Goal: Information Seeking & Learning: Understand process/instructions

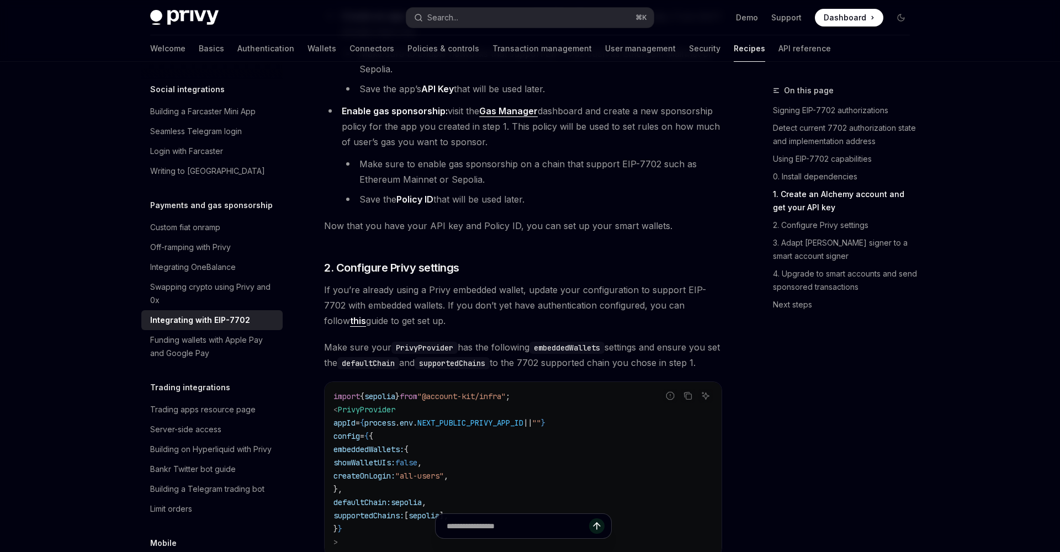
scroll to position [1148, 0]
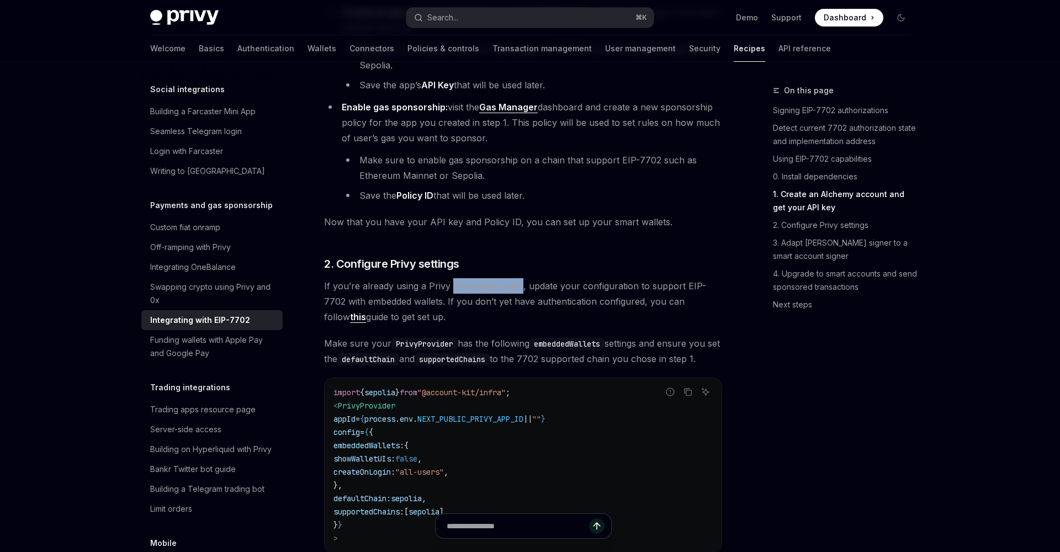
drag, startPoint x: 449, startPoint y: 292, endPoint x: 522, endPoint y: 292, distance: 72.9
click at [522, 292] on span "If you’re already using a Privy embedded wallet, update your configuration to s…" at bounding box center [523, 301] width 398 height 46
copy span "embedded wallet"
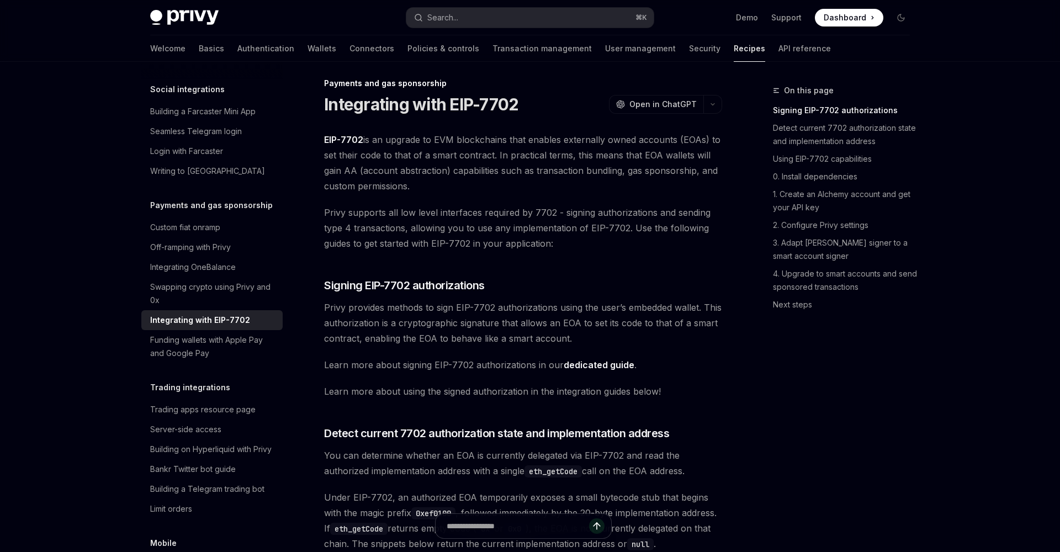
scroll to position [0, 0]
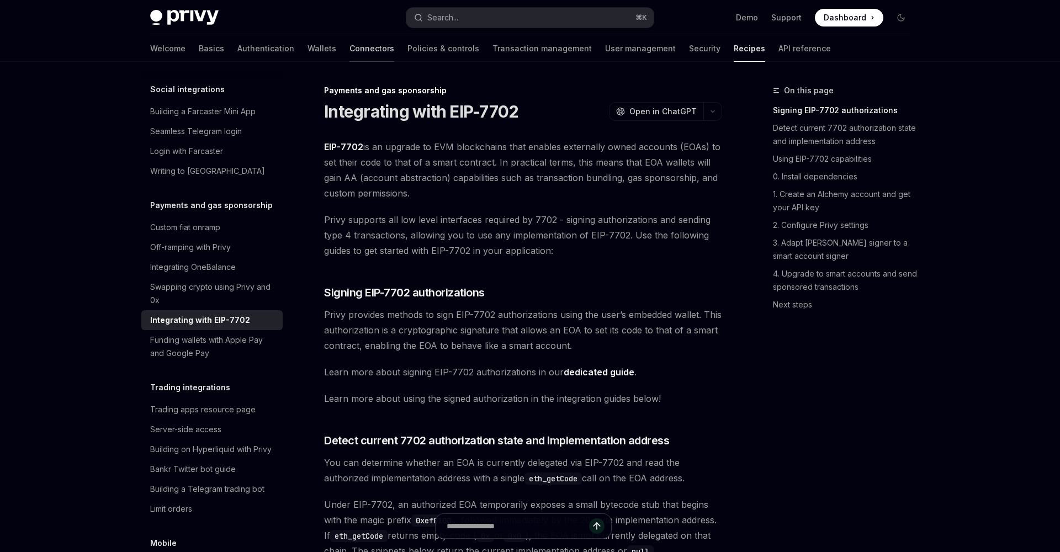
click at [349, 53] on link "Connectors" at bounding box center [371, 48] width 45 height 26
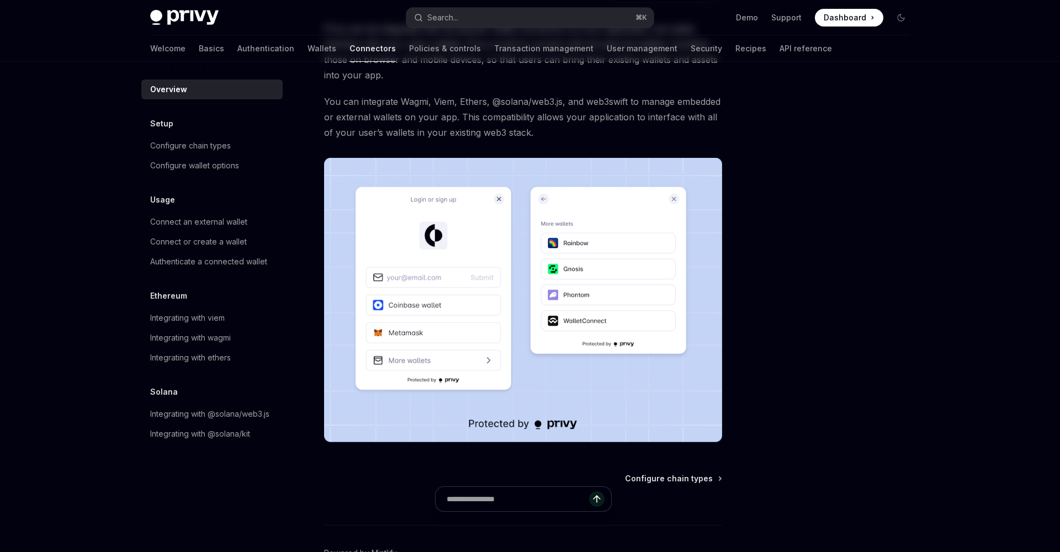
scroll to position [170, 0]
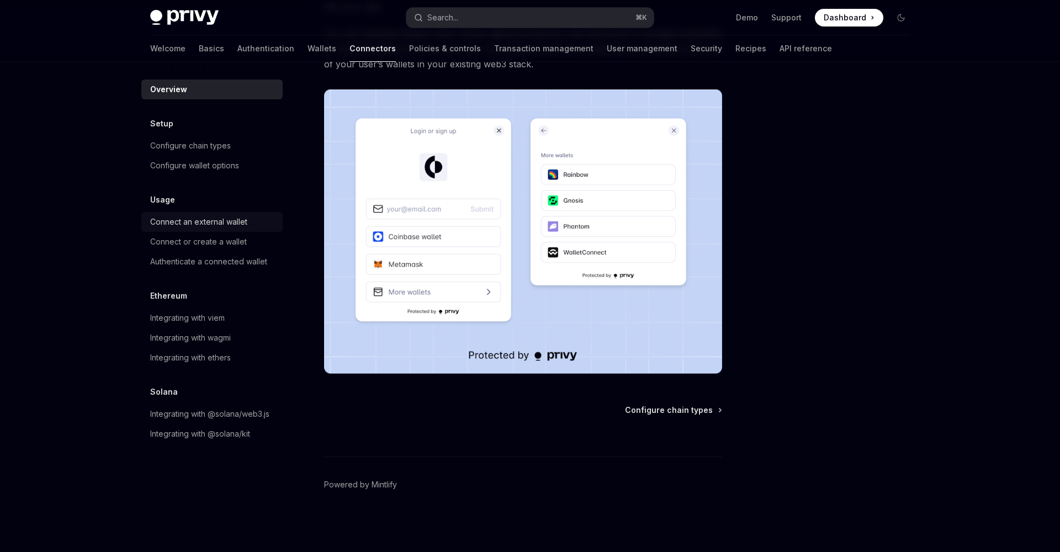
click at [218, 221] on div "Connect an external wallet" at bounding box center [198, 221] width 97 height 13
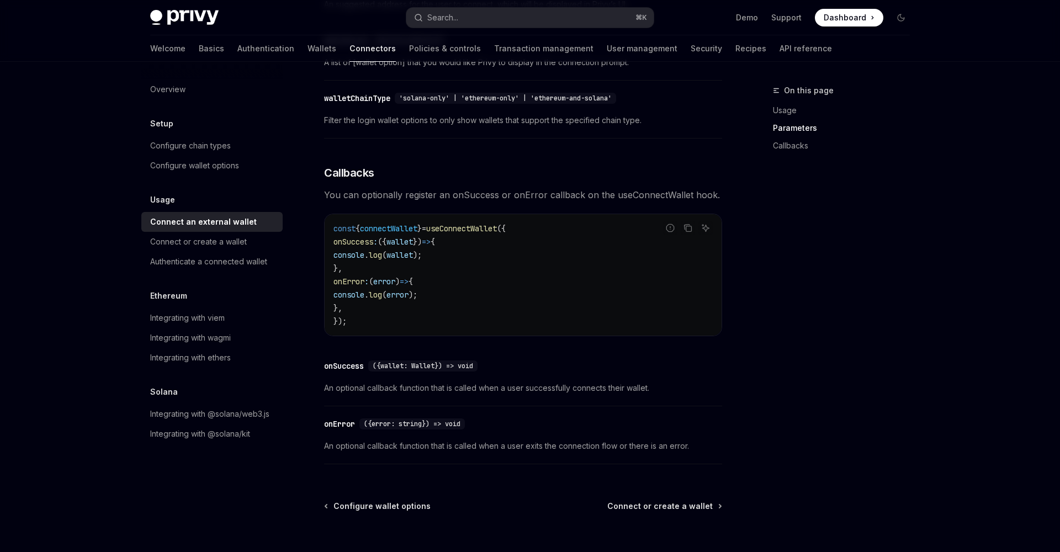
scroll to position [661, 0]
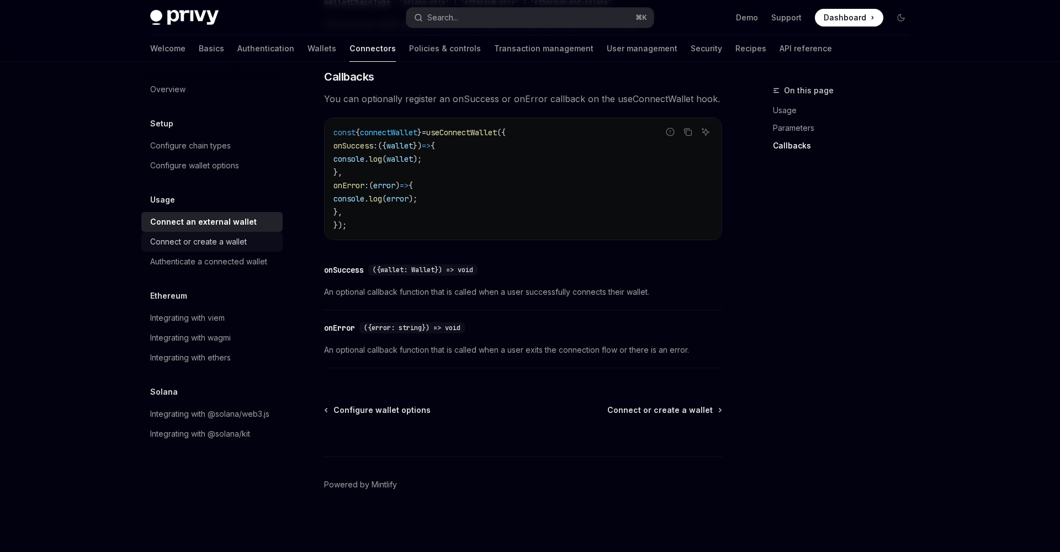
click at [189, 245] on div "Connect or create a wallet" at bounding box center [198, 241] width 97 height 13
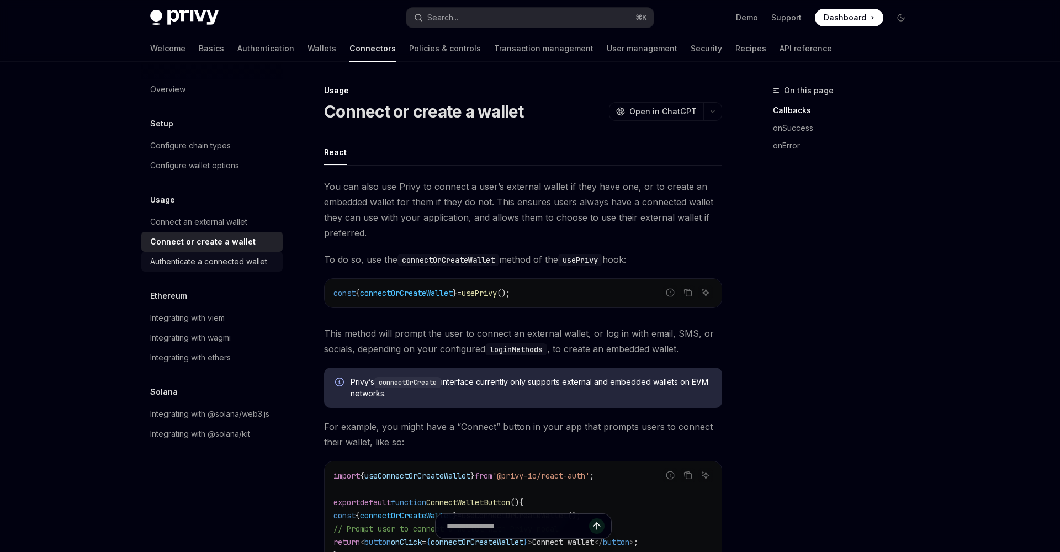
click at [198, 258] on div "Authenticate a connected wallet" at bounding box center [208, 261] width 117 height 13
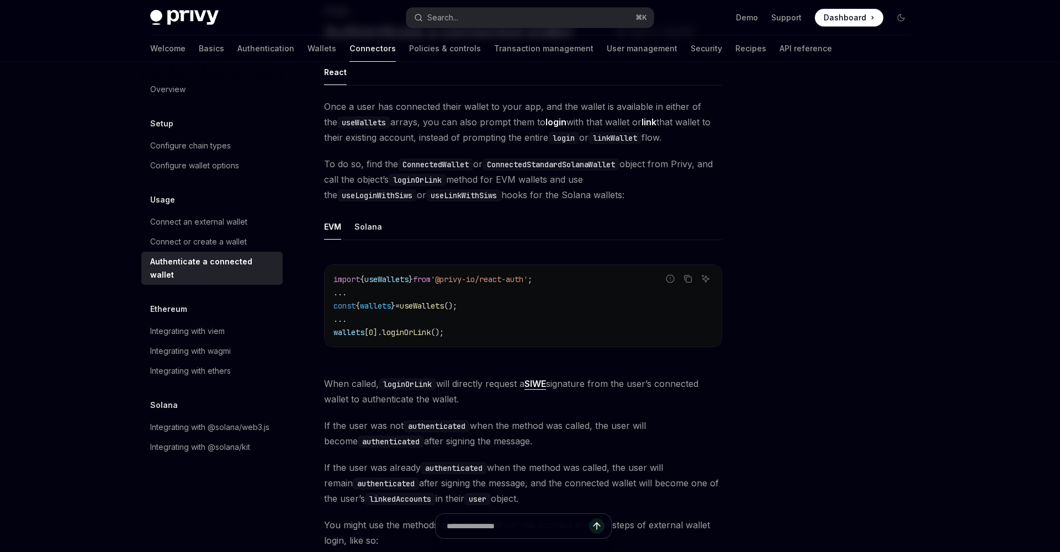
scroll to position [47, 0]
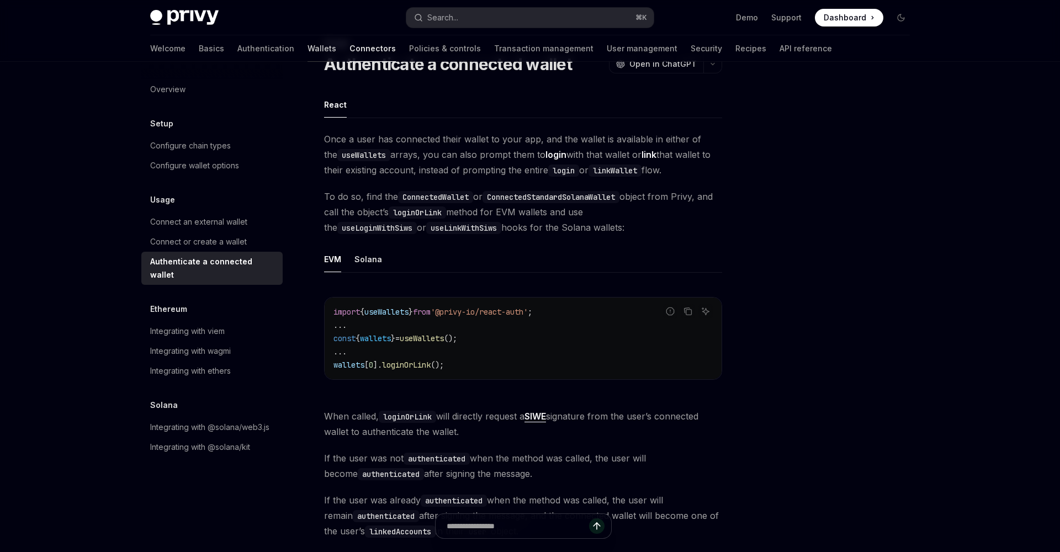
click at [307, 50] on link "Wallets" at bounding box center [321, 48] width 29 height 26
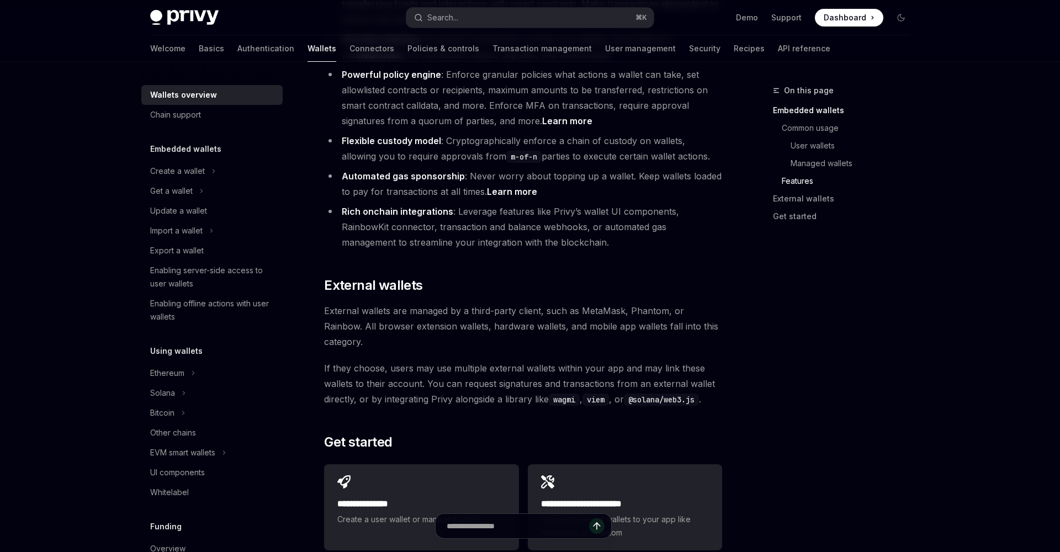
scroll to position [1660, 0]
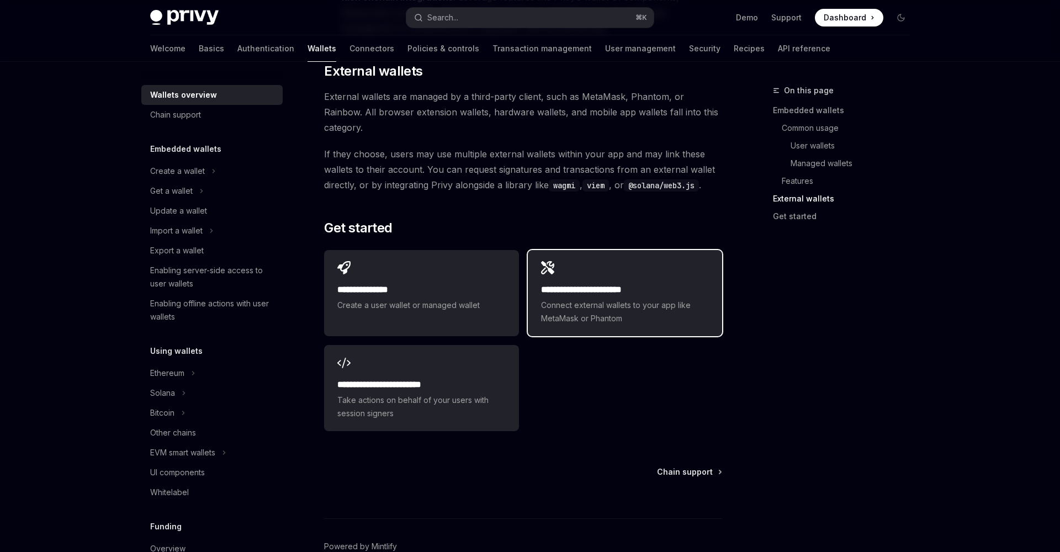
click at [628, 299] on span "Connect external wallets to your app like MetaMask or Phantom" at bounding box center [625, 312] width 168 height 26
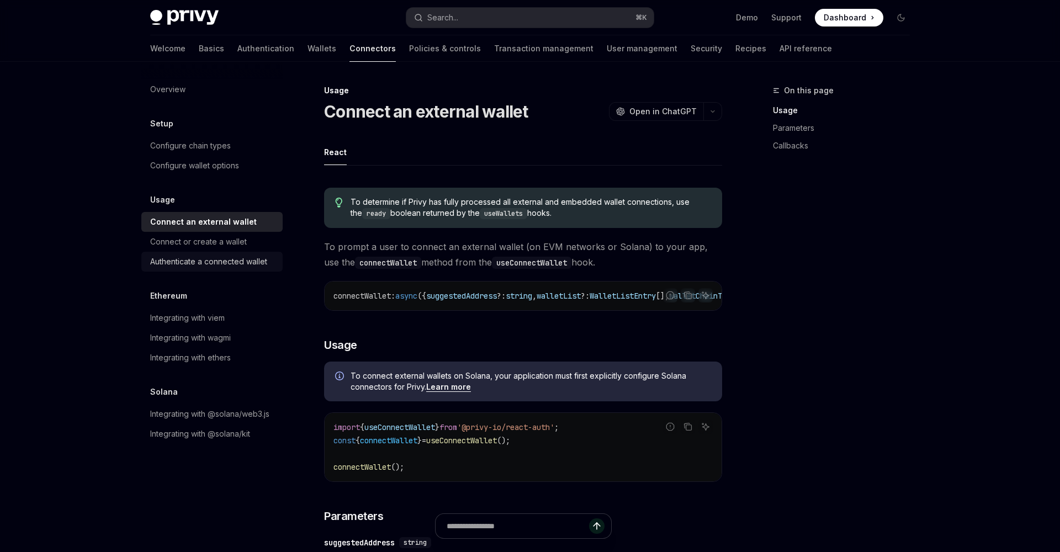
click at [174, 258] on div "Authenticate a connected wallet" at bounding box center [208, 261] width 117 height 13
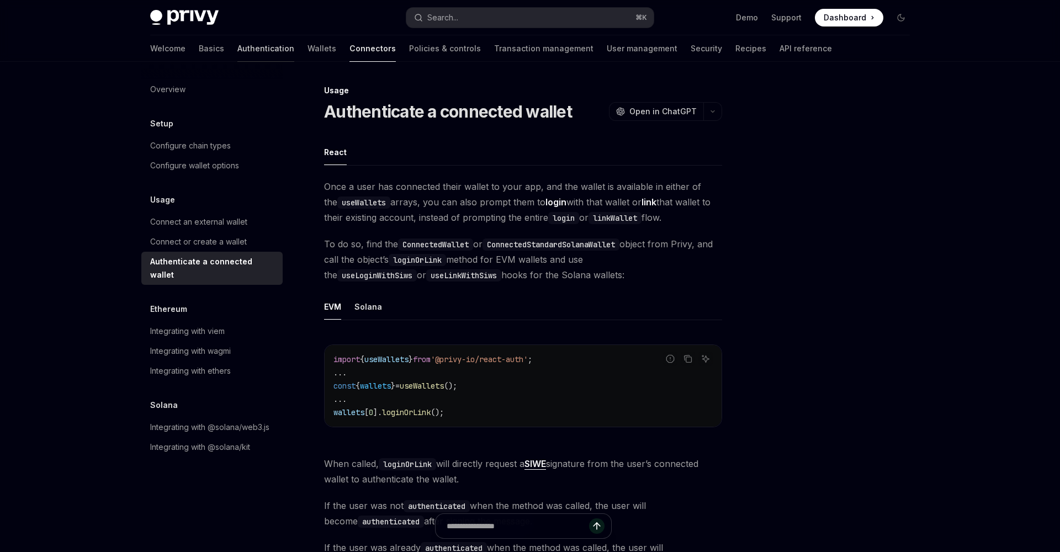
click at [237, 47] on link "Authentication" at bounding box center [265, 48] width 57 height 26
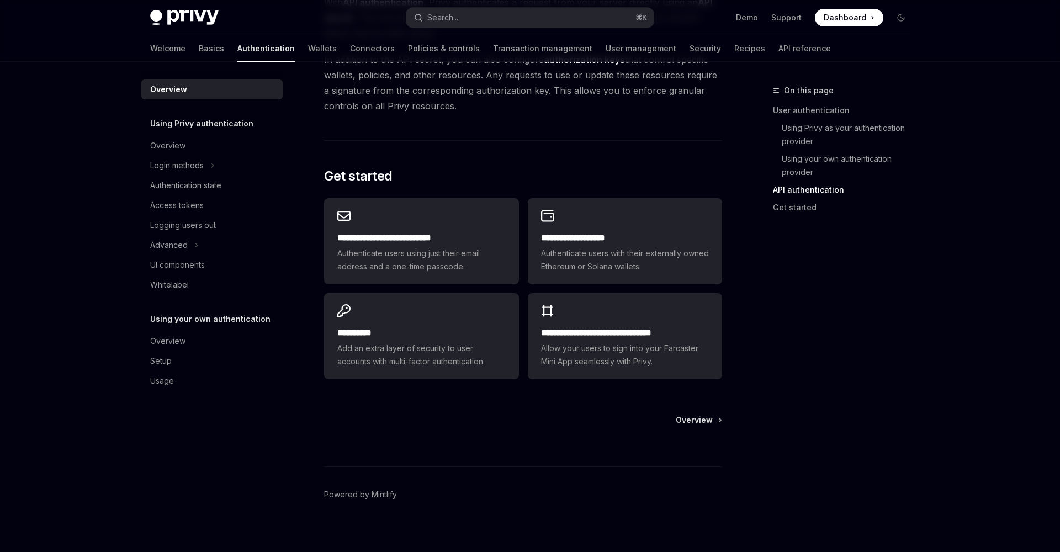
scroll to position [848, 0]
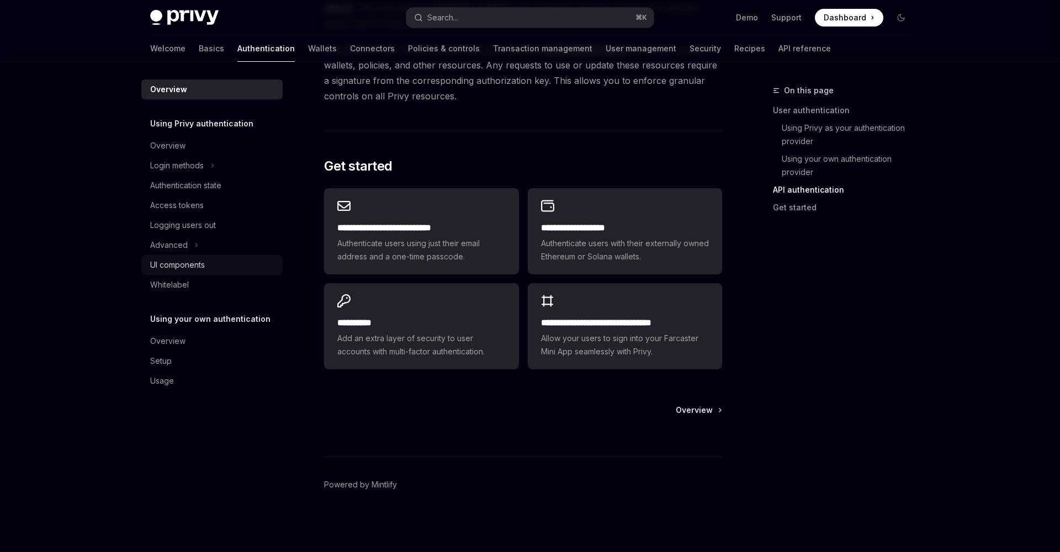
click at [171, 266] on div "UI components" at bounding box center [177, 264] width 55 height 13
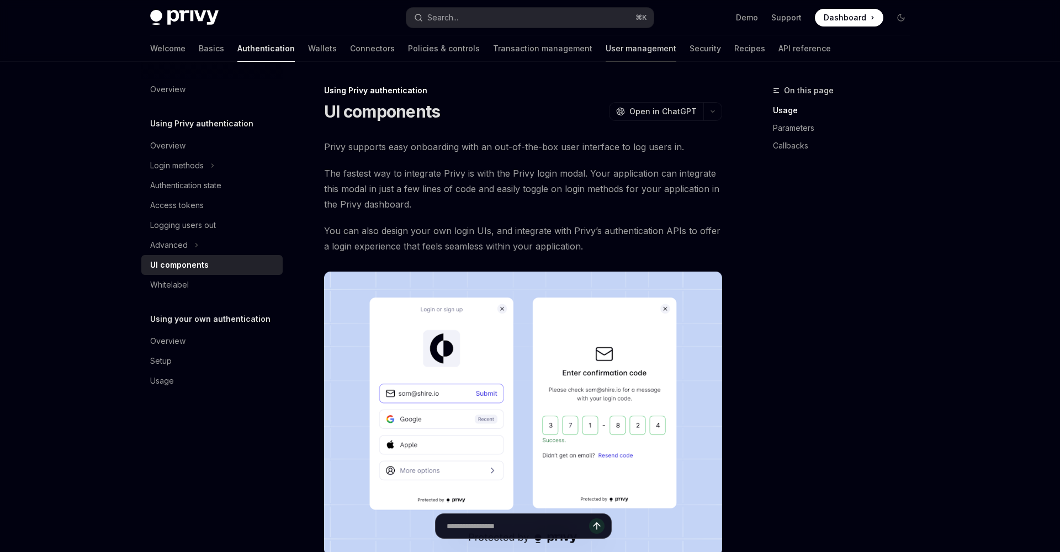
click at [606, 38] on link "User management" at bounding box center [641, 48] width 71 height 26
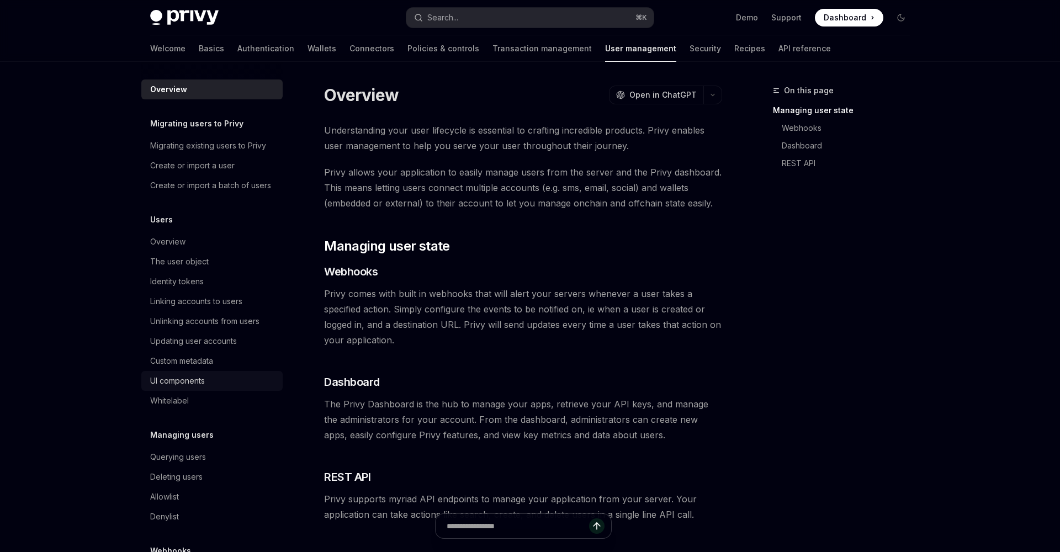
click at [198, 377] on div "UI components" at bounding box center [177, 380] width 55 height 13
click at [197, 381] on div "UI components" at bounding box center [177, 380] width 55 height 13
type textarea "*"
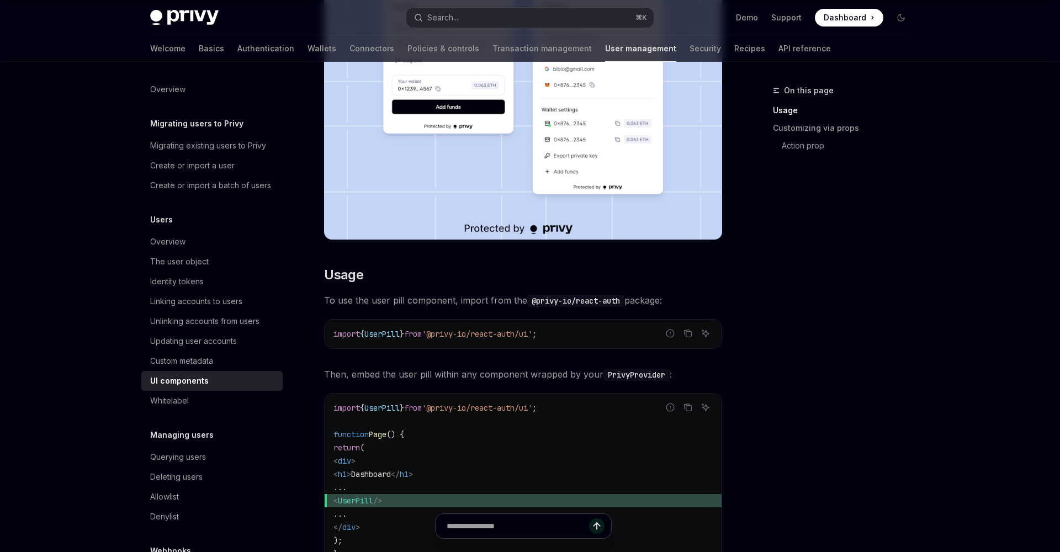
scroll to position [309, 0]
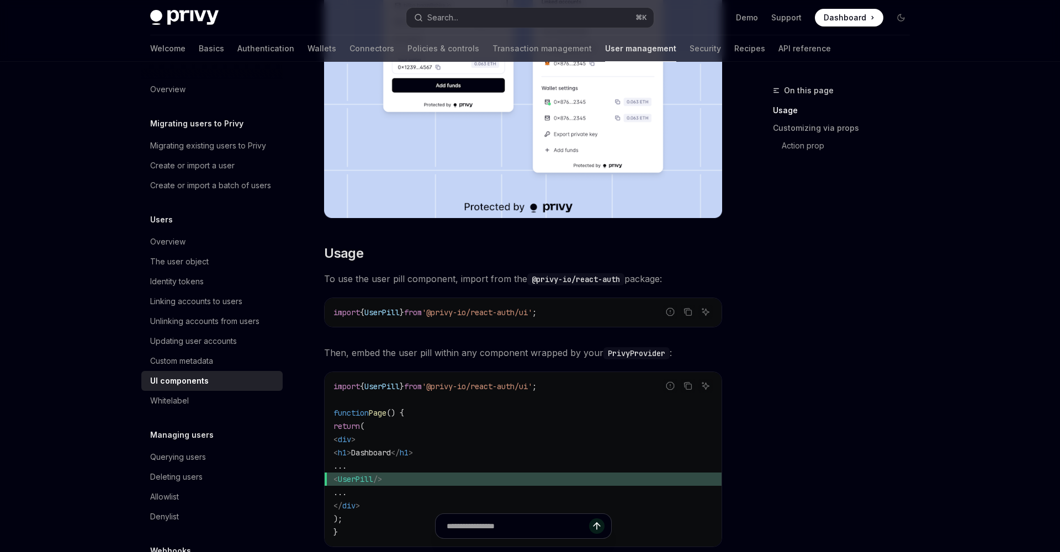
click at [455, 316] on span "'@privy-io/react-auth/ui'" at bounding box center [477, 312] width 110 height 10
copy code "import { UserPill } from '@privy-io/react-auth/ui' ;"
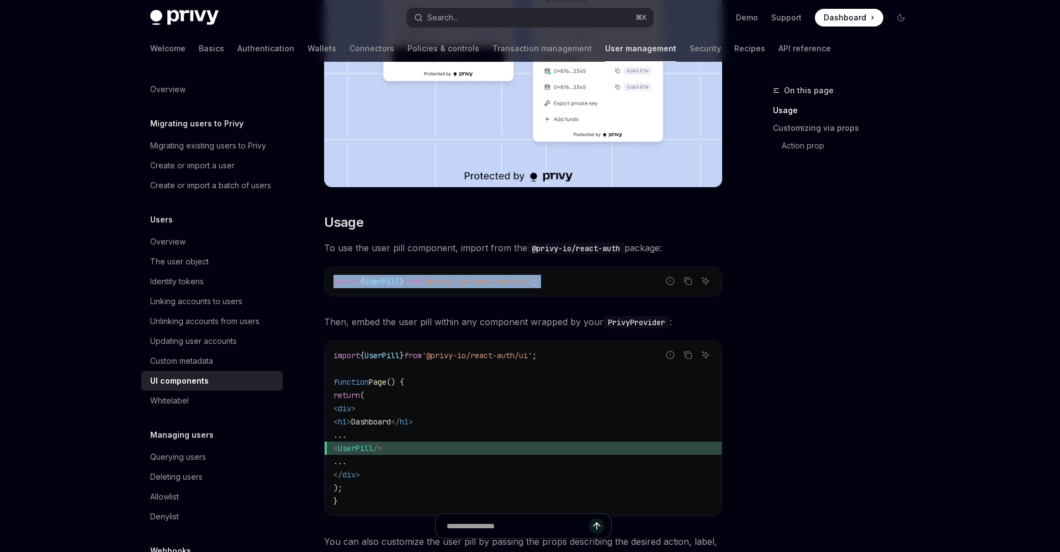
scroll to position [331, 0]
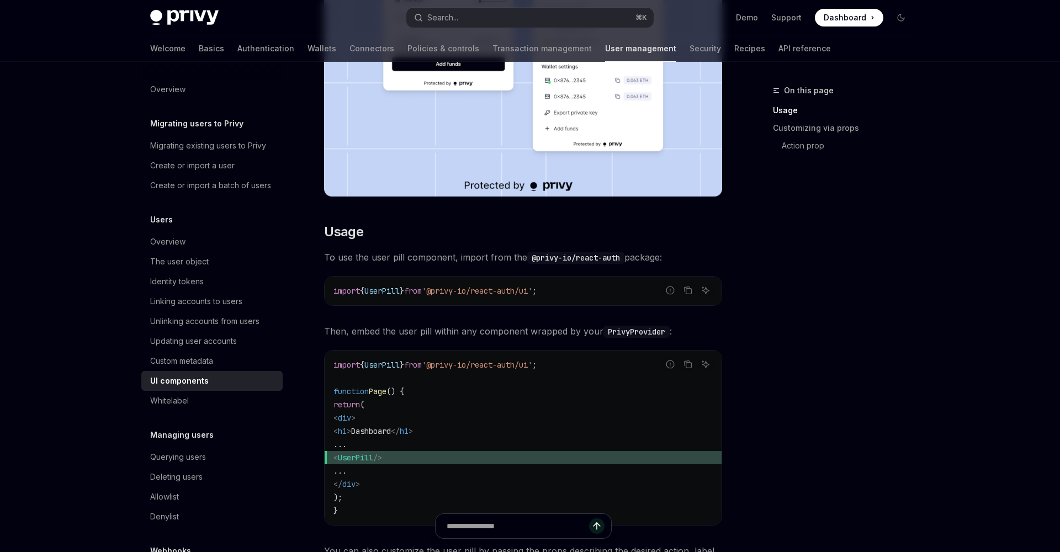
click at [399, 368] on span "UserPill" at bounding box center [381, 365] width 35 height 10
copy code "import { UserPill } from '@privy-io/react-auth/ui' ;"
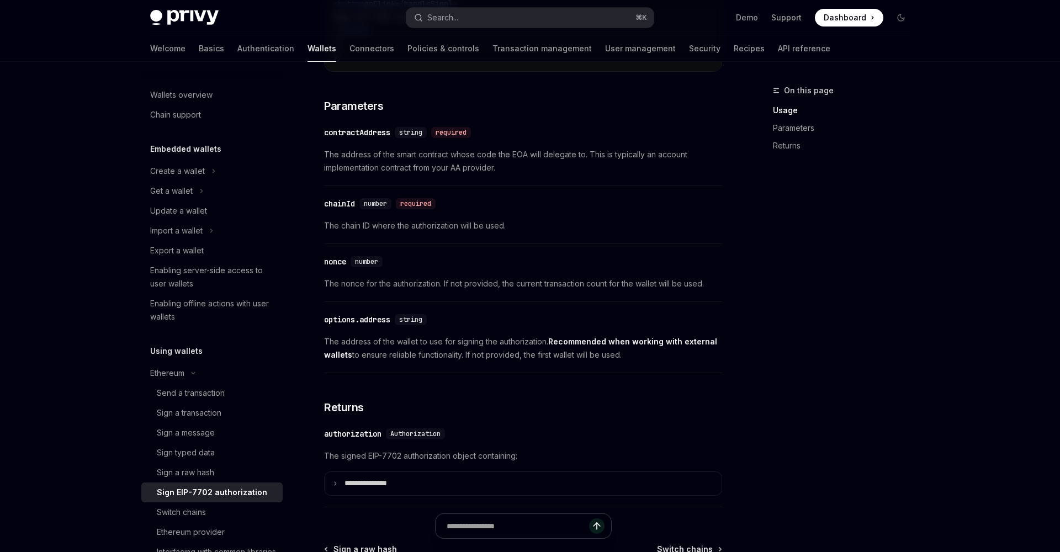
scroll to position [812, 0]
